Goal: Task Accomplishment & Management: Manage account settings

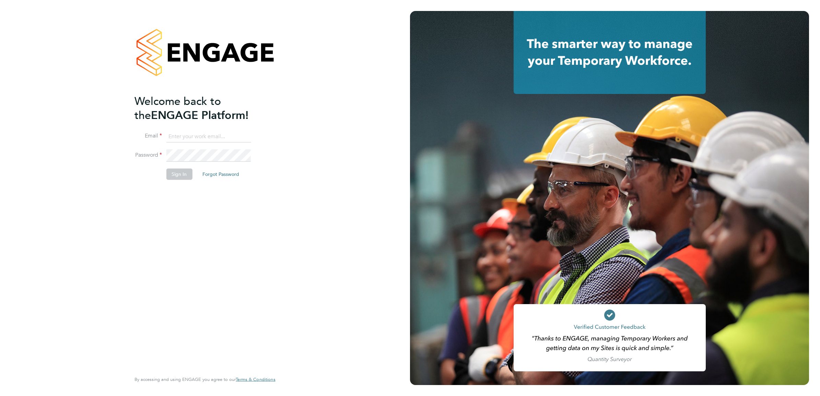
type input "financeapprentice@konnectrecruit.co.uk"
click at [145, 207] on div "Welcome back to the ENGAGE Platform! Email financeapprentice@konnectrecruit.co.…" at bounding box center [201, 232] width 134 height 277
click at [184, 169] on button "Sign In" at bounding box center [179, 174] width 26 height 11
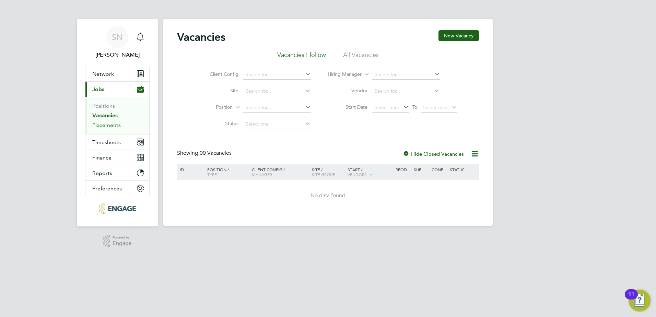
click at [97, 125] on link "Placements" at bounding box center [106, 125] width 28 height 7
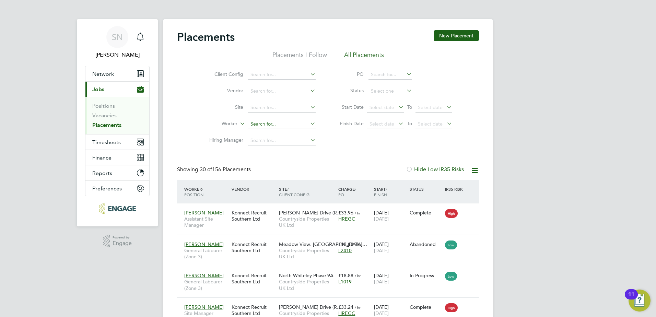
click at [266, 124] on input at bounding box center [282, 124] width 68 height 10
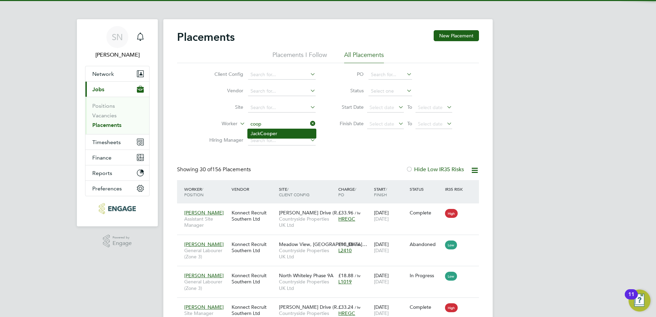
click at [249, 134] on li "[PERSON_NAME] er" at bounding box center [282, 133] width 68 height 9
type input "[PERSON_NAME]"
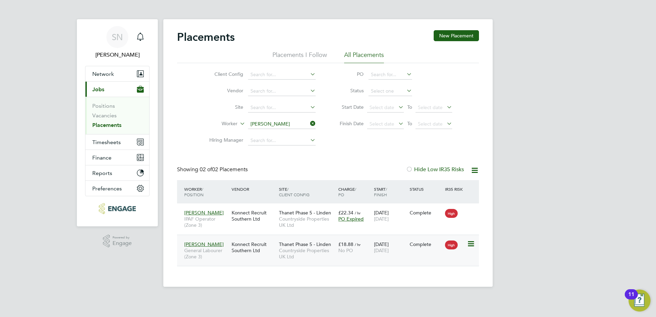
click at [460, 254] on div "[PERSON_NAME] General Labourer (Zone 3) Konnect Recruit Southern Ltd Thanet Pha…" at bounding box center [328, 251] width 302 height 32
click at [235, 253] on div "Konnect Recruit Southern Ltd" at bounding box center [253, 247] width 47 height 19
